Goal: Information Seeking & Learning: Learn about a topic

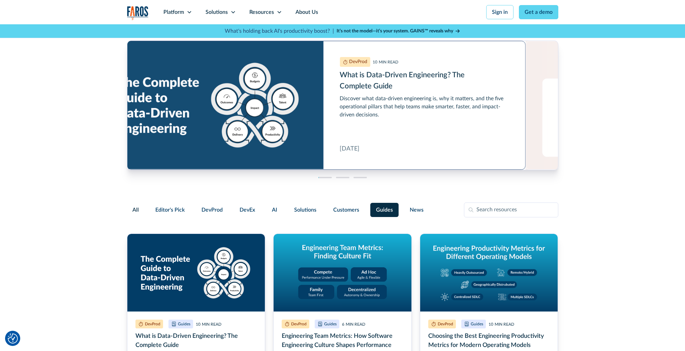
click at [400, 91] on link "What is Data-Driven Engineering? The Complete Guide" at bounding box center [310, 105] width 431 height 129
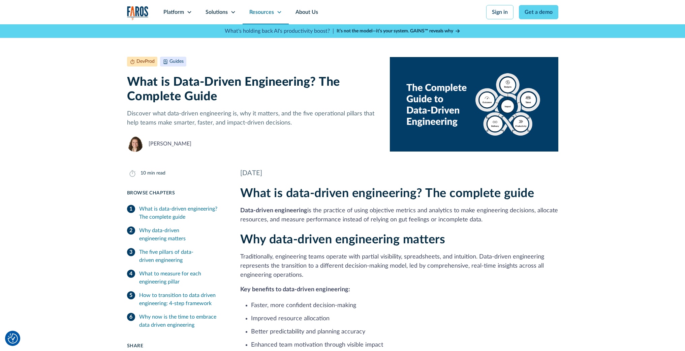
click at [282, 12] on div "Resources" at bounding box center [266, 12] width 46 height 24
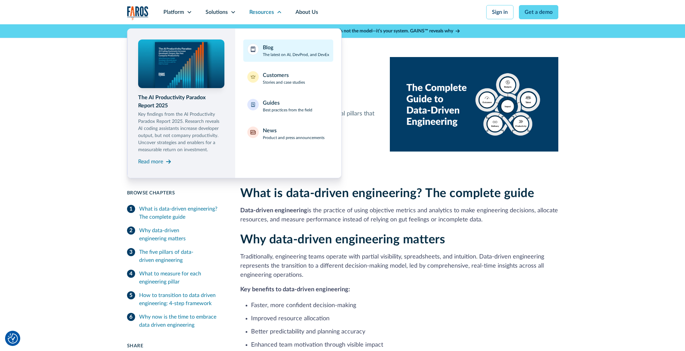
click at [301, 58] on link "Blog The latest on AI, DevProd, and DevEx" at bounding box center [288, 50] width 90 height 22
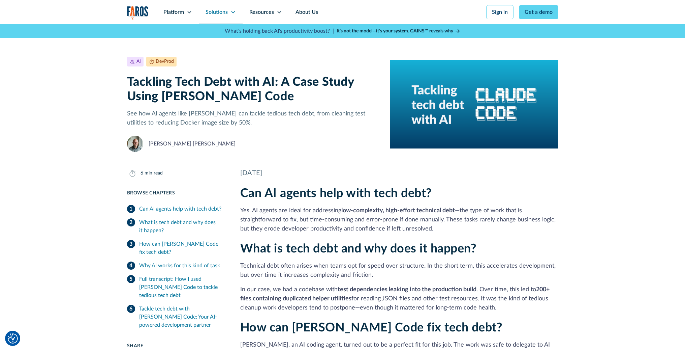
click at [221, 13] on div "Solutions" at bounding box center [217, 12] width 22 height 8
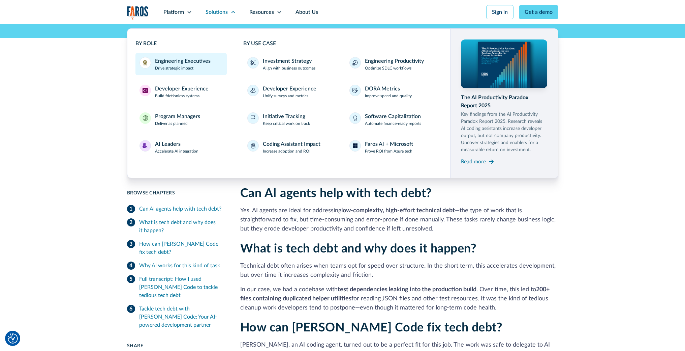
click at [182, 63] on div "Engineering Executives" at bounding box center [183, 61] width 56 height 8
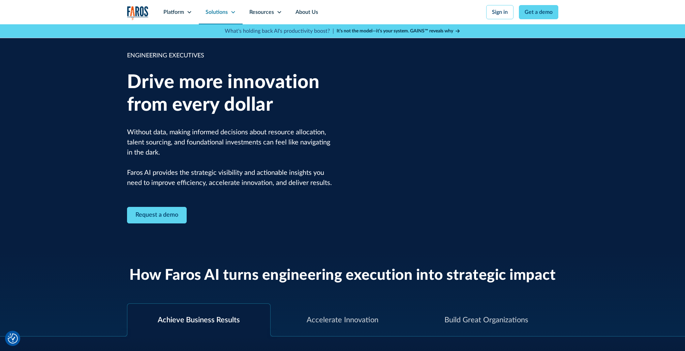
click at [235, 12] on icon at bounding box center [233, 11] width 5 height 5
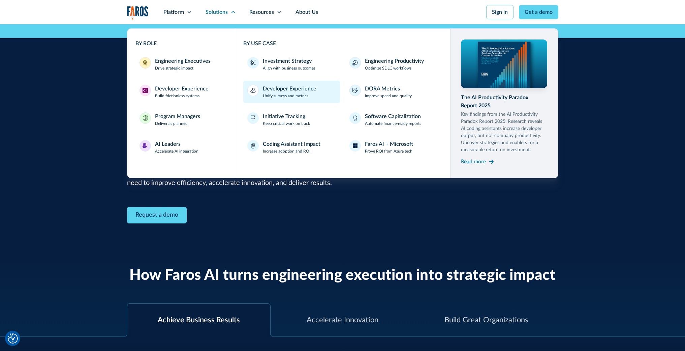
click at [285, 91] on div "Developer Experience" at bounding box center [290, 89] width 54 height 8
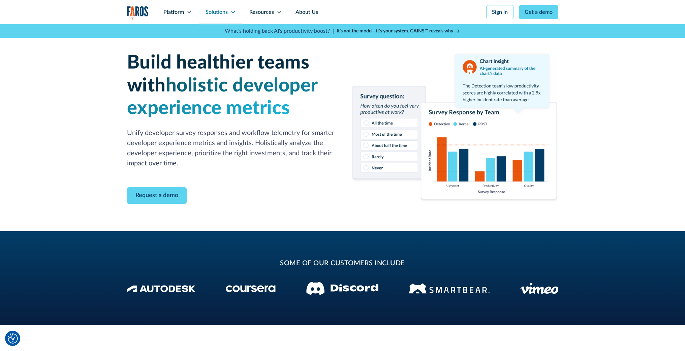
click at [231, 12] on icon at bounding box center [233, 11] width 5 height 5
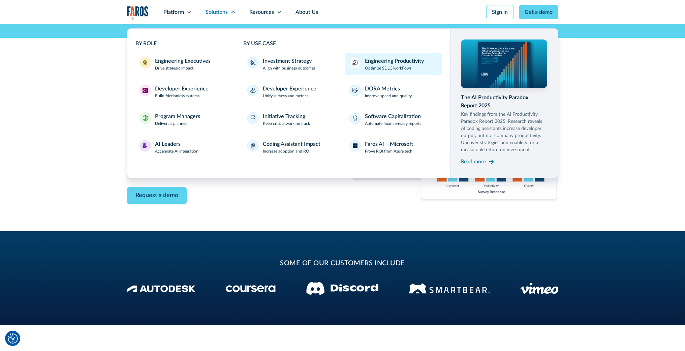
click at [409, 61] on div "Engineering Productivity" at bounding box center [394, 61] width 59 height 8
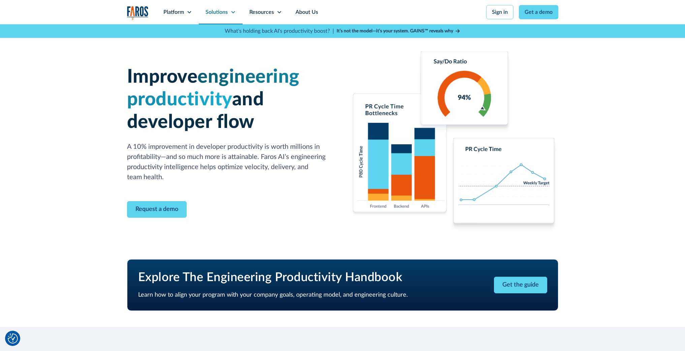
click at [231, 14] on icon at bounding box center [233, 11] width 5 height 5
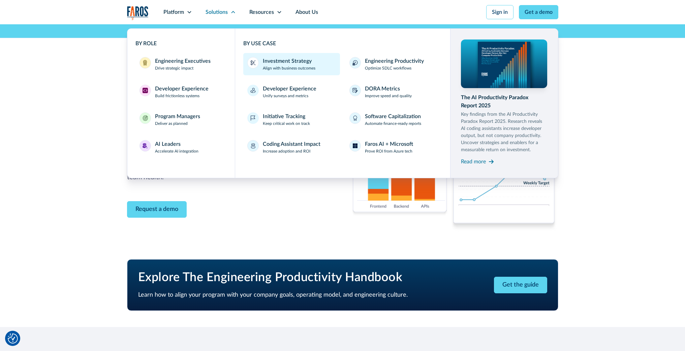
click at [298, 66] on p "Align with business outcomes" at bounding box center [289, 68] width 53 height 6
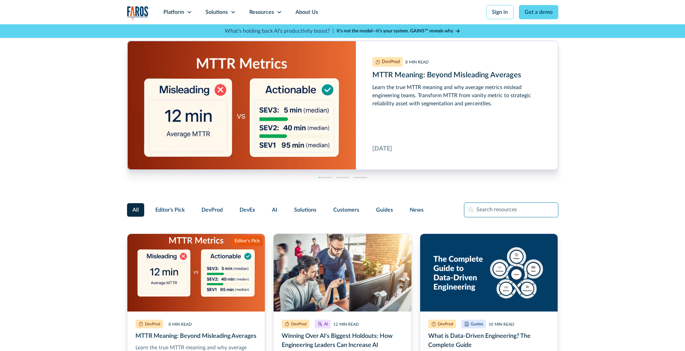
click at [487, 207] on input "Filter Form" at bounding box center [511, 209] width 94 height 15
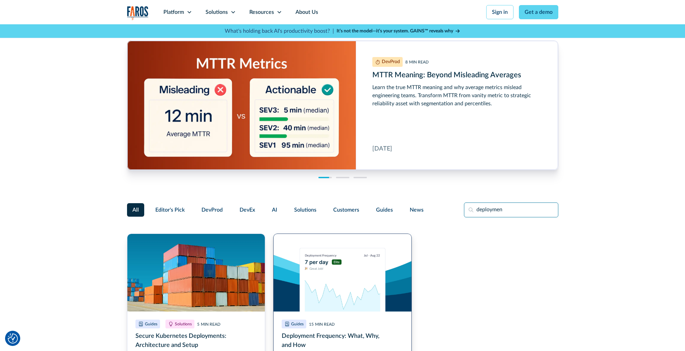
type input "deploymen"
click at [313, 281] on link "Deployment Frequency: What, Why, and How" at bounding box center [342, 326] width 139 height 187
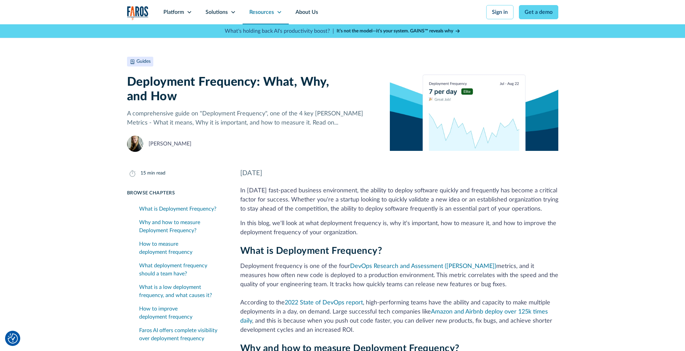
click at [275, 14] on div "Resources" at bounding box center [266, 12] width 46 height 24
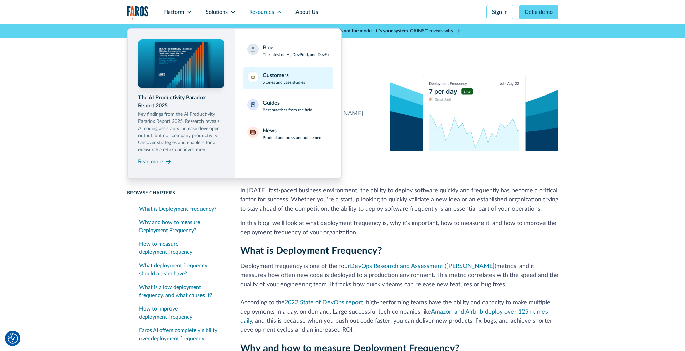
click at [306, 86] on link "Customers Stories and case studies" at bounding box center [288, 78] width 90 height 22
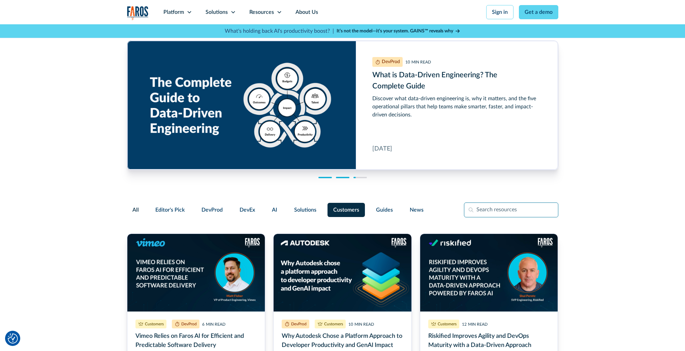
click at [490, 209] on input "Filter Form" at bounding box center [511, 209] width 94 height 15
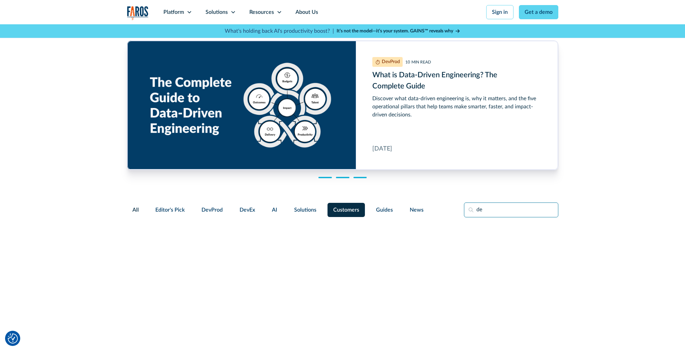
type input "d"
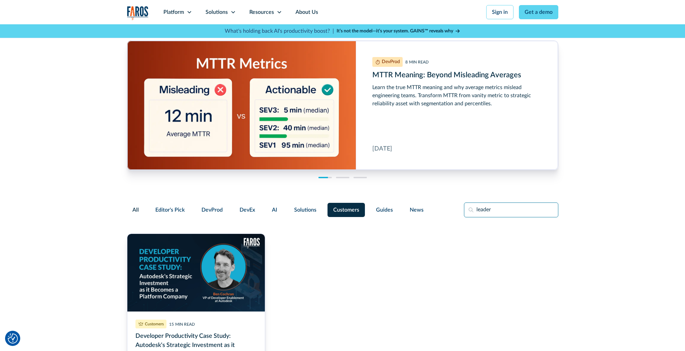
type input "leader"
click at [141, 211] on div "Filter Form" at bounding box center [135, 209] width 17 height 13
click at [132, 206] on input "All" at bounding box center [132, 206] width 0 height 0
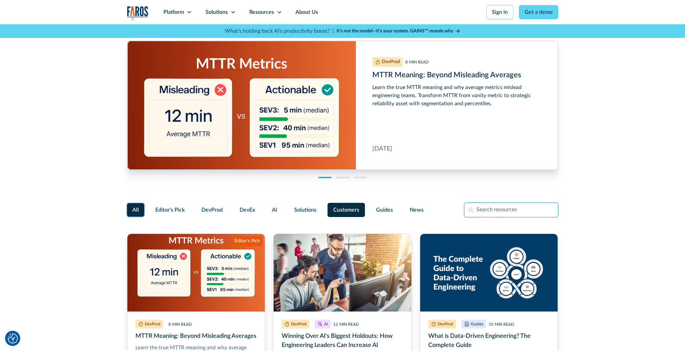
click at [493, 210] on input "Filter Form" at bounding box center [511, 209] width 94 height 15
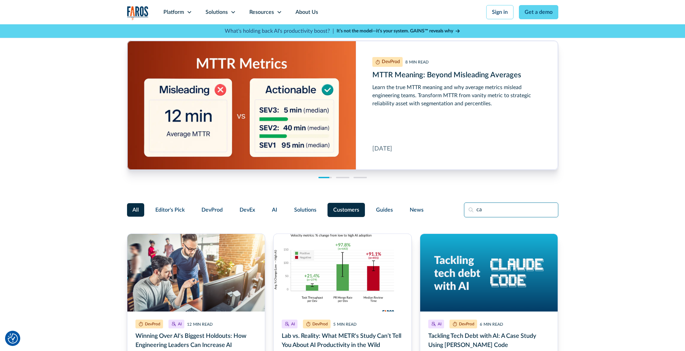
type input "c"
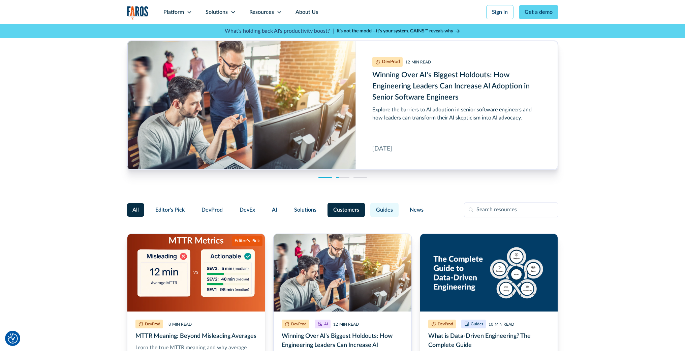
click at [389, 209] on span "Guides" at bounding box center [384, 210] width 17 height 8
click at [369, 207] on input "Guides" at bounding box center [369, 207] width 0 height 0
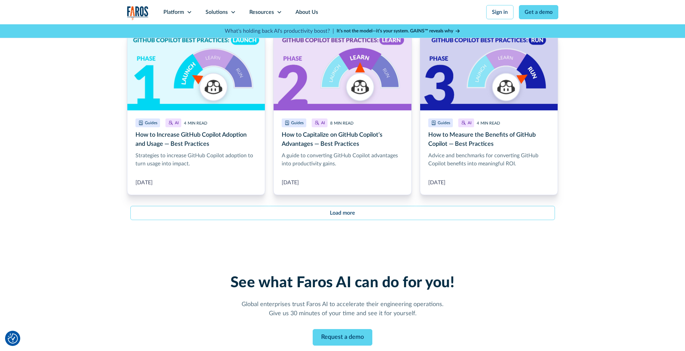
scroll to position [772, 0]
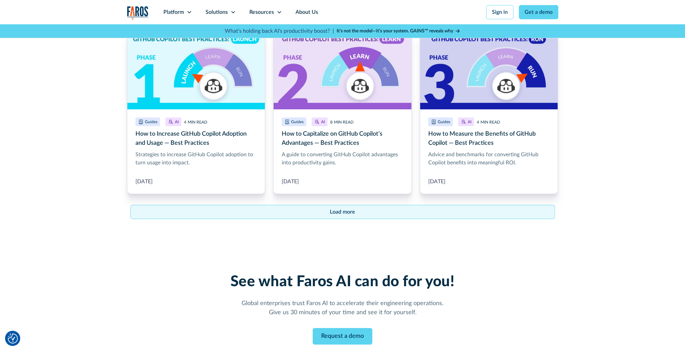
click at [378, 215] on link "Load more" at bounding box center [342, 212] width 425 height 14
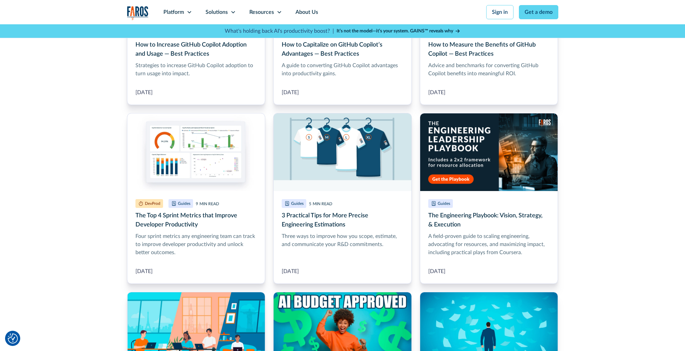
scroll to position [869, 0]
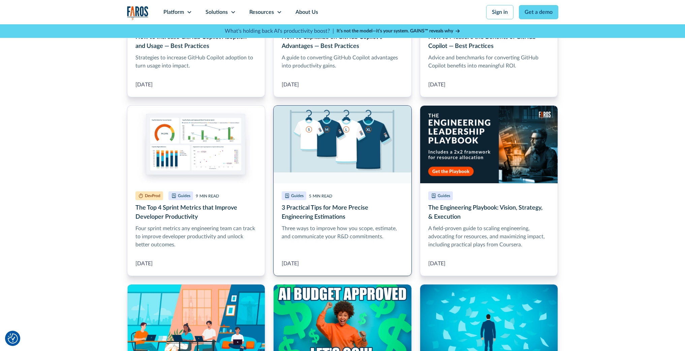
click at [347, 214] on link "3 Practical Tips for More Precise Engineering Estimations" at bounding box center [342, 190] width 139 height 171
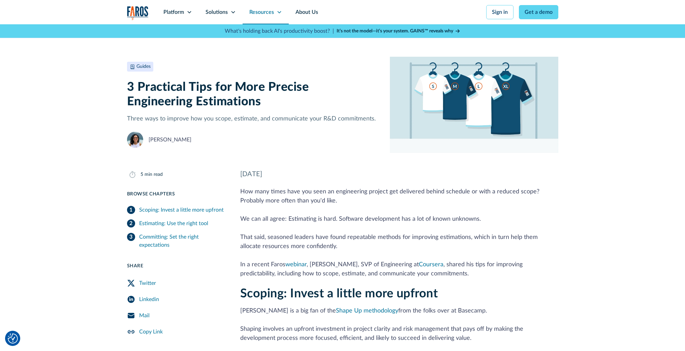
click at [274, 9] on div "Resources" at bounding box center [266, 12] width 46 height 24
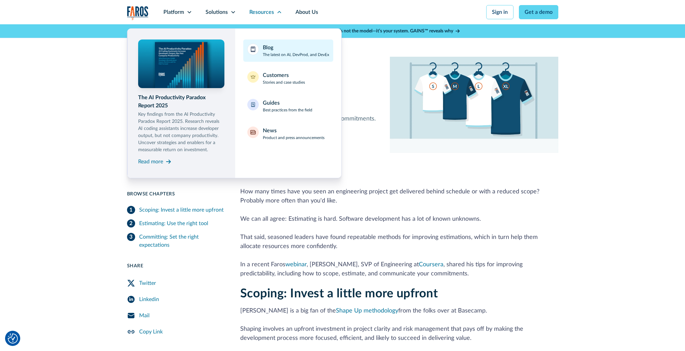
click at [279, 47] on div "Blog The latest on AI, DevProd, and DevEx" at bounding box center [296, 50] width 66 height 14
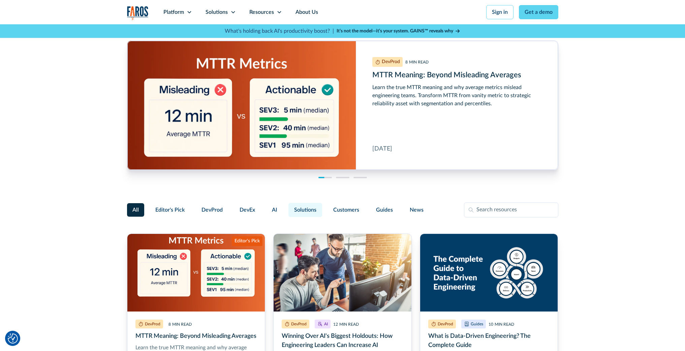
click at [305, 210] on span "Solutions" at bounding box center [305, 210] width 22 height 8
click at [287, 207] on input "Solutions" at bounding box center [287, 207] width 0 height 0
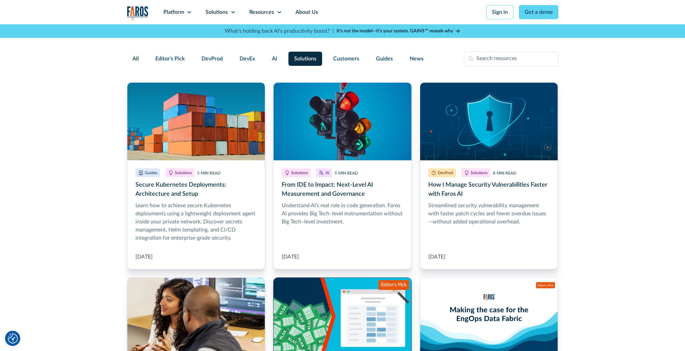
scroll to position [23, 0]
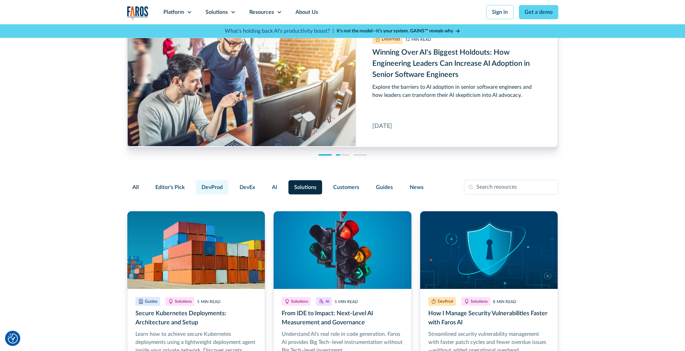
click at [208, 188] on span "DevProd" at bounding box center [212, 187] width 21 height 8
click at [195, 184] on input "DevProd" at bounding box center [195, 184] width 0 height 0
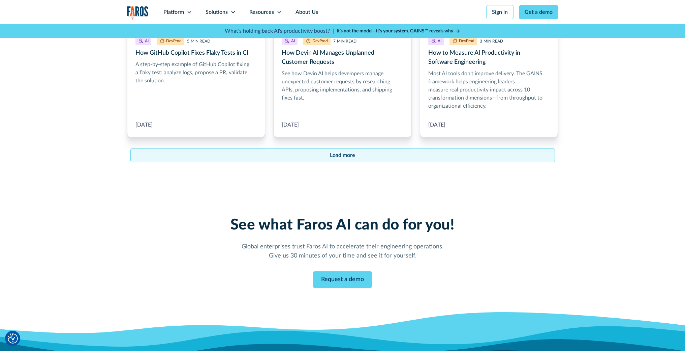
click at [289, 156] on link "Load more" at bounding box center [342, 155] width 425 height 14
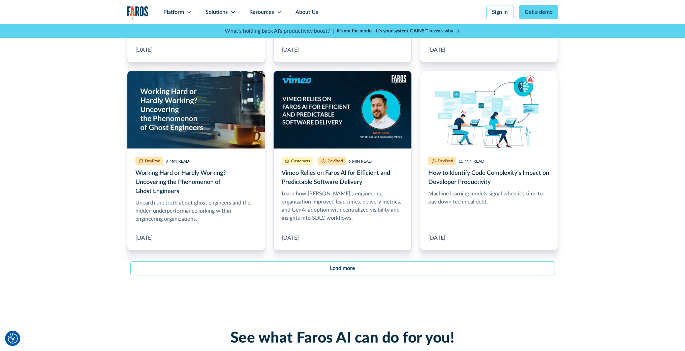
scroll to position [1516, 0]
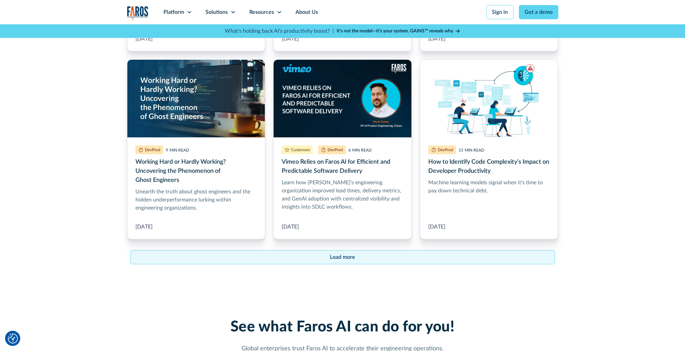
click at [289, 254] on link "Load more" at bounding box center [342, 257] width 425 height 14
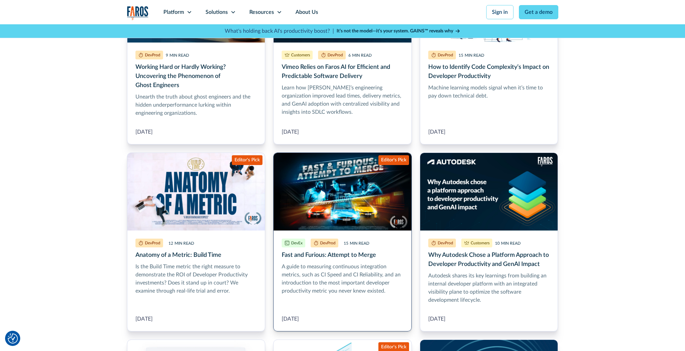
scroll to position [1612, 0]
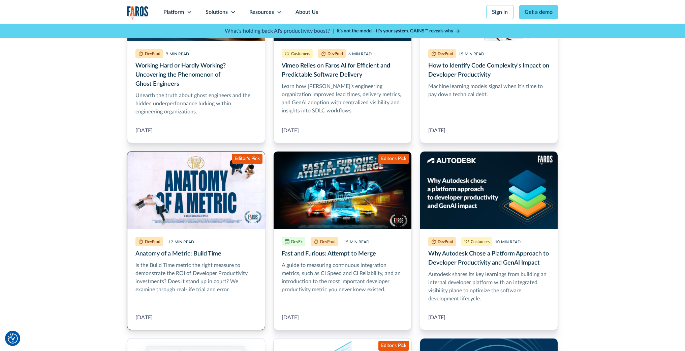
click at [219, 250] on link "Anatomy of a Metric: Build Time" at bounding box center [196, 240] width 139 height 179
click at [304, 263] on link "Fast and Furious: Attempt to Merge" at bounding box center [342, 240] width 139 height 179
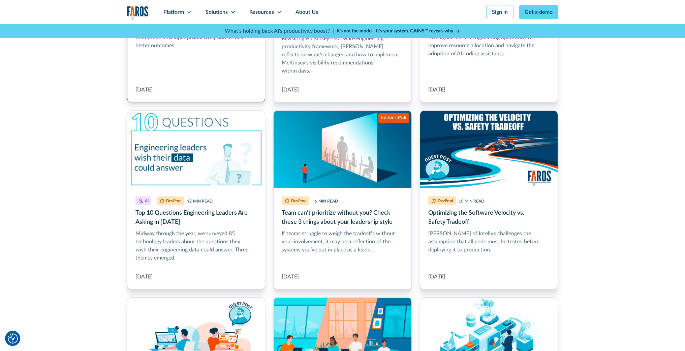
scroll to position [2045, 0]
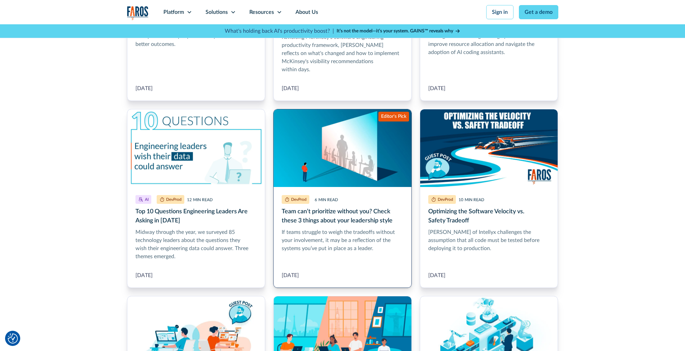
click at [304, 193] on link "Team can’t prioritize without you? Check these 3 things about your leadership s…" at bounding box center [342, 198] width 139 height 179
